Goal: Find specific page/section: Find specific page/section

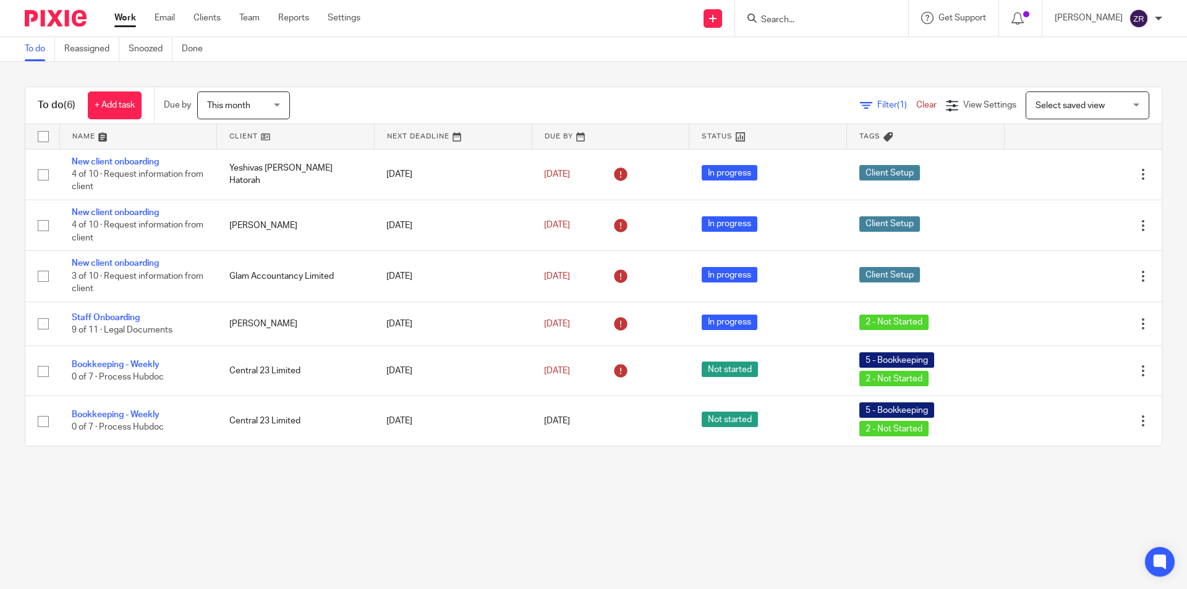
click at [775, 22] on input "Search" at bounding box center [815, 20] width 111 height 11
type input "adnop"
click at [795, 51] on link at bounding box center [834, 48] width 153 height 19
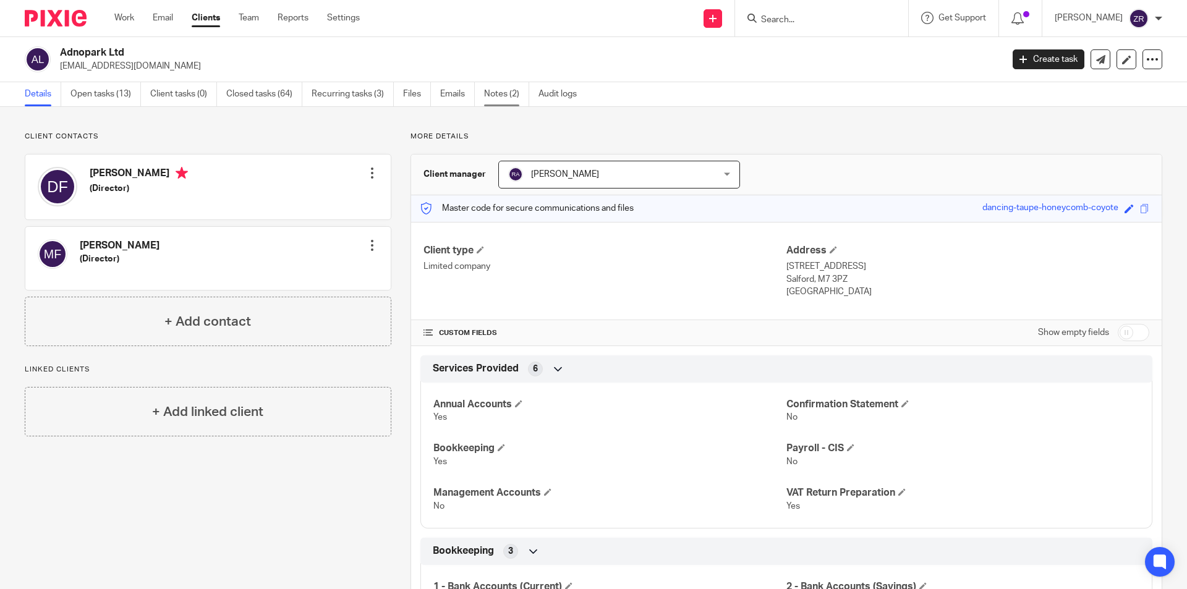
click at [494, 93] on link "Notes (2)" at bounding box center [506, 94] width 45 height 24
